Goal: Navigation & Orientation: Find specific page/section

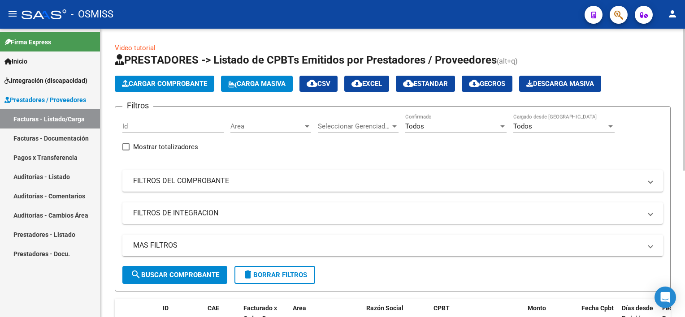
click at [684, 28] on html "menu - OSMISS person Firma Express Inicio Instructivos Contacto OS Integración …" at bounding box center [342, 158] width 685 height 317
click at [671, 13] on mat-icon "person" at bounding box center [672, 14] width 11 height 11
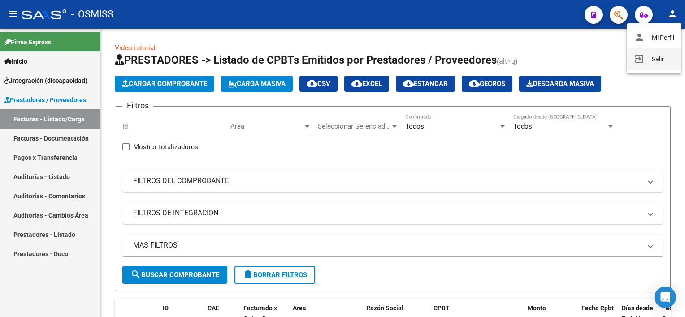
click at [659, 57] on button "exit_to_app Salir" at bounding box center [653, 59] width 55 height 22
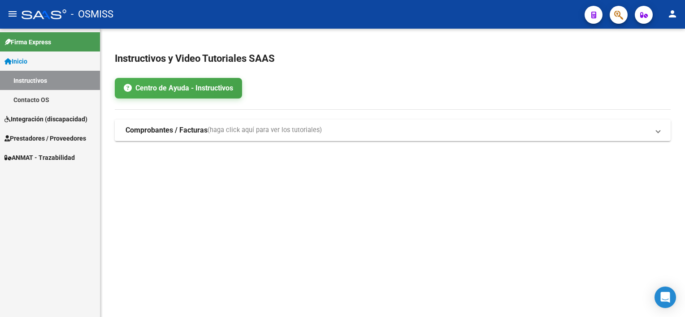
click at [441, 231] on mat-sidenav-content "Instructivos y Video Tutoriales SAAS Centro de Ayuda - Instructivos Comprobante…" at bounding box center [392, 173] width 584 height 289
